Goal: Transaction & Acquisition: Purchase product/service

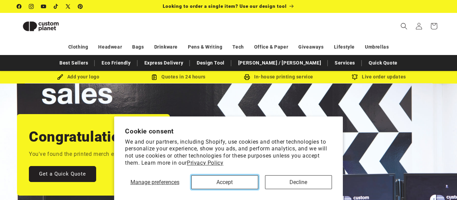
click at [235, 184] on button "Accept" at bounding box center [224, 182] width 67 height 14
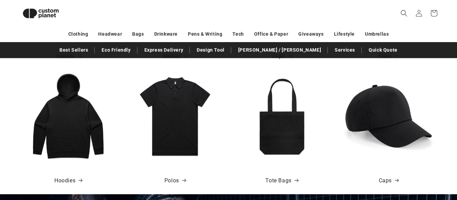
scroll to position [342, 0]
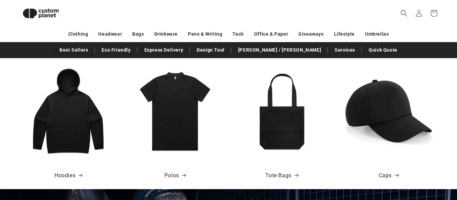
click at [76, 117] on img at bounding box center [68, 111] width 92 height 92
click at [80, 175] on icon at bounding box center [81, 176] width 5 height 4
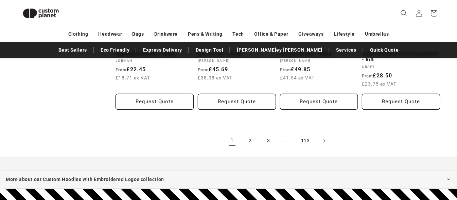
scroll to position [793, 0]
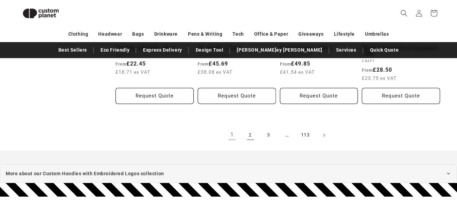
click at [251, 133] on link "2" at bounding box center [250, 135] width 15 height 15
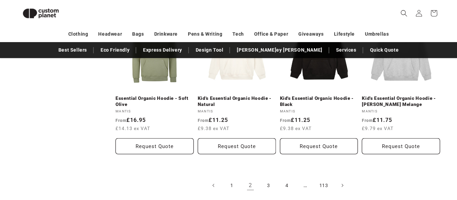
scroll to position [811, 0]
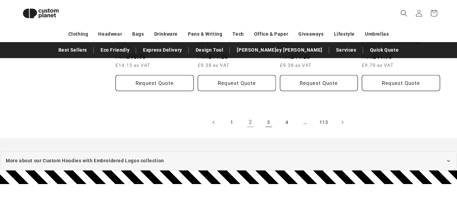
click at [268, 117] on link "3" at bounding box center [268, 122] width 15 height 15
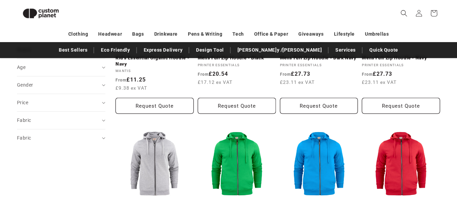
scroll to position [168, 0]
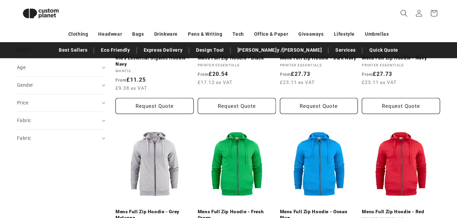
click at [403, 12] on icon "Search" at bounding box center [403, 13] width 7 height 7
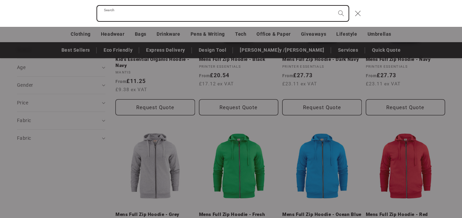
paste input "*"
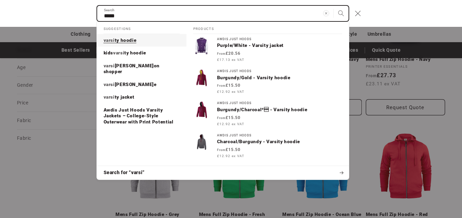
type input "*****"
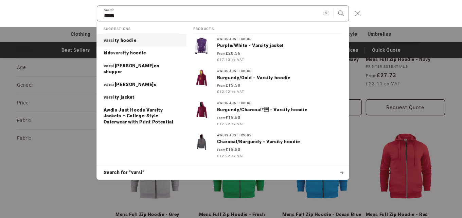
click at [131, 43] on p "varsi ty hoodie" at bounding box center [120, 40] width 33 height 6
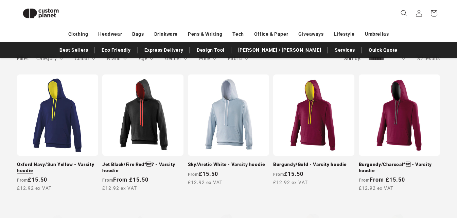
click at [63, 161] on link "Oxford Navy/Sun Yellow - Varsity hoodie" at bounding box center [57, 167] width 81 height 12
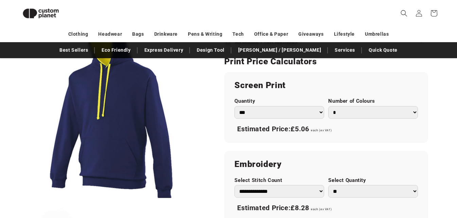
scroll to position [355, 0]
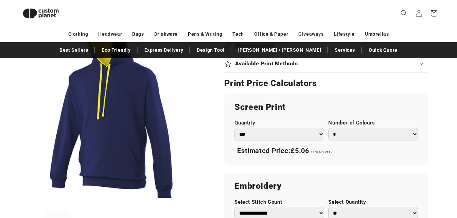
drag, startPoint x: 462, startPoint y: 36, endPoint x: 452, endPoint y: 105, distance: 69.7
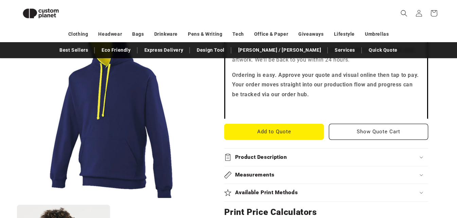
scroll to position [220, 0]
